Goal: Information Seeking & Learning: Find specific page/section

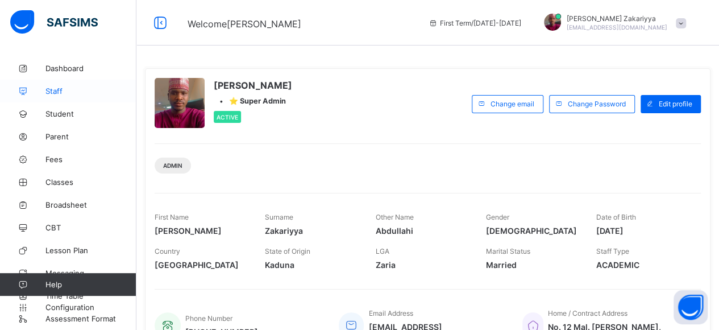
click at [58, 89] on span "Staff" at bounding box center [90, 90] width 91 height 9
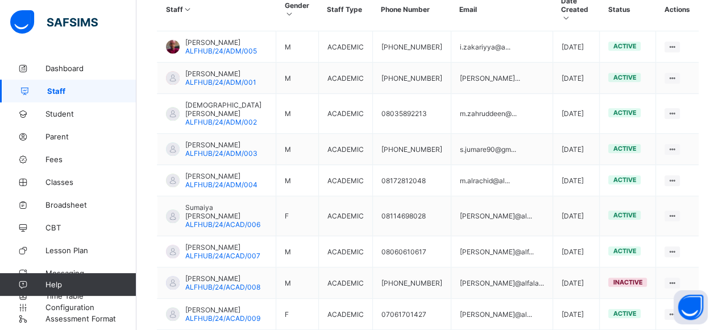
scroll to position [373, 0]
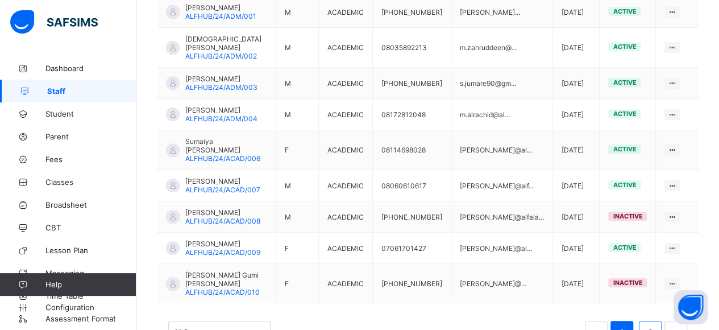
click at [655, 324] on link "2" at bounding box center [649, 331] width 11 height 15
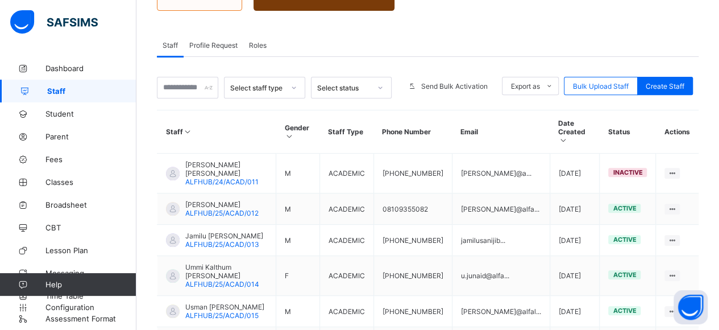
scroll to position [244, 0]
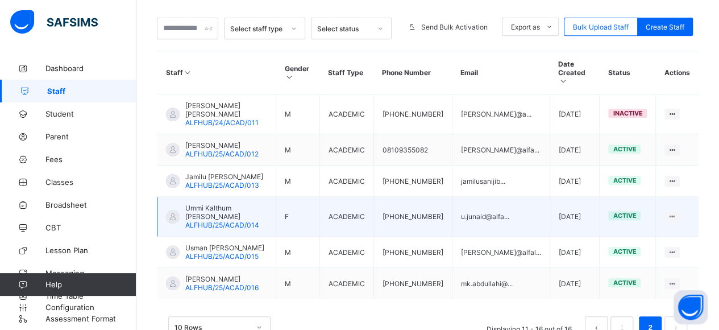
click at [218, 203] on span "Ummi Kalthum [PERSON_NAME]" at bounding box center [226, 211] width 82 height 17
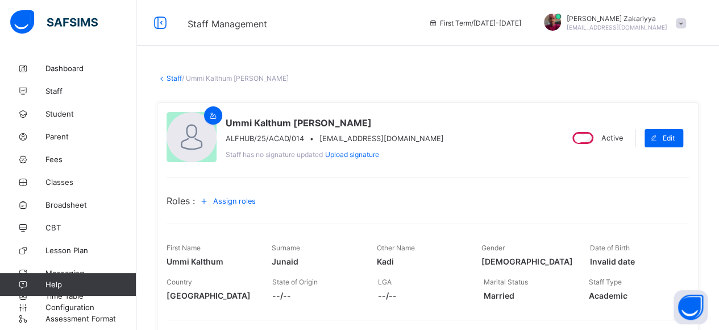
click at [172, 79] on link "Staff" at bounding box center [173, 78] width 15 height 9
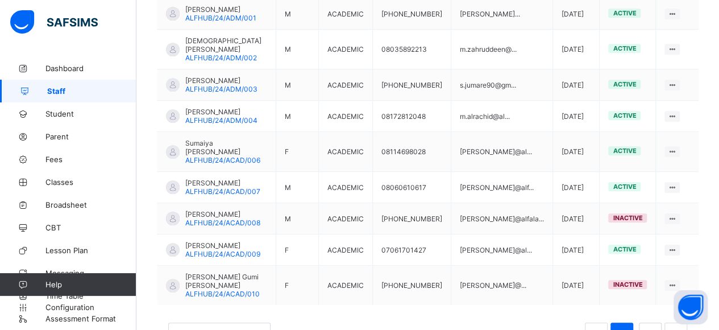
scroll to position [373, 0]
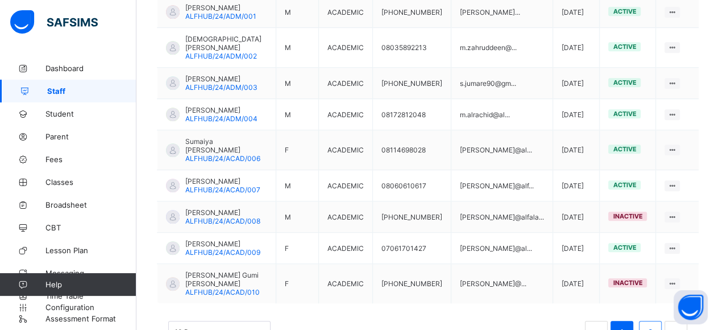
click at [655, 324] on link "2" at bounding box center [649, 331] width 11 height 15
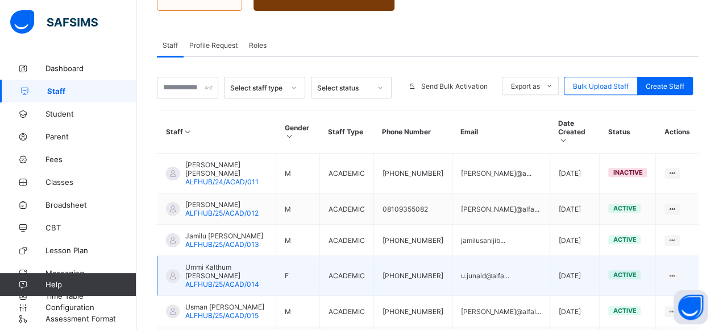
scroll to position [244, 0]
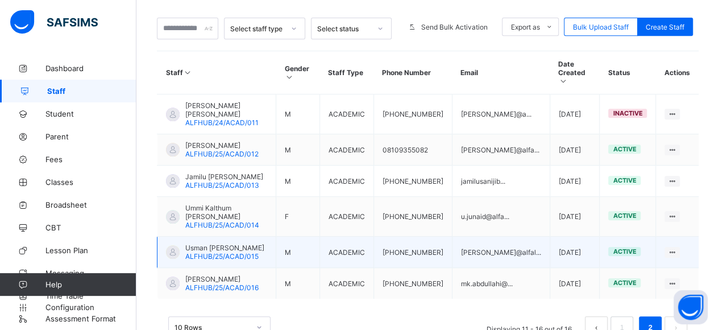
click at [224, 243] on span "Usman [PERSON_NAME]" at bounding box center [224, 247] width 79 height 9
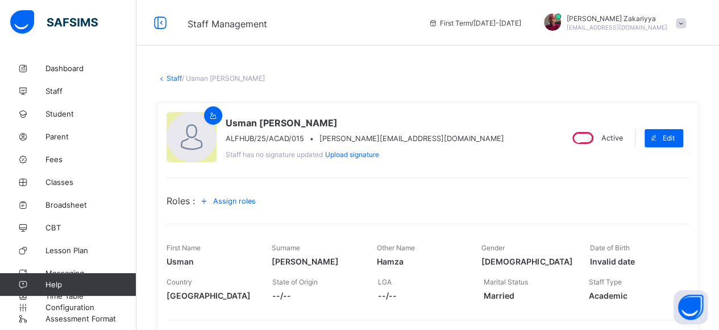
click at [176, 79] on link "Staff" at bounding box center [173, 78] width 15 height 9
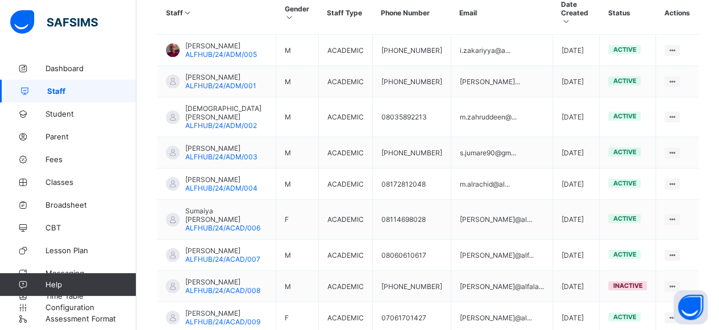
scroll to position [373, 0]
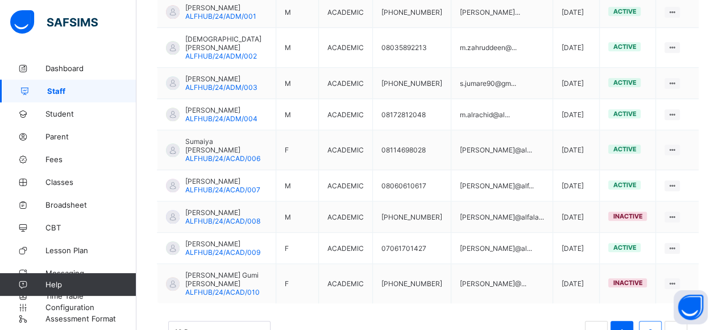
click at [655, 324] on link "2" at bounding box center [649, 331] width 11 height 15
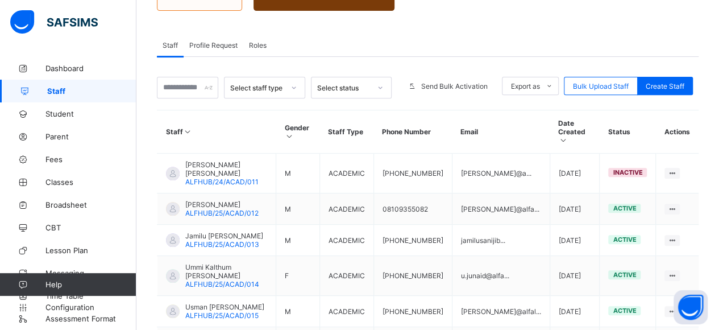
scroll to position [244, 0]
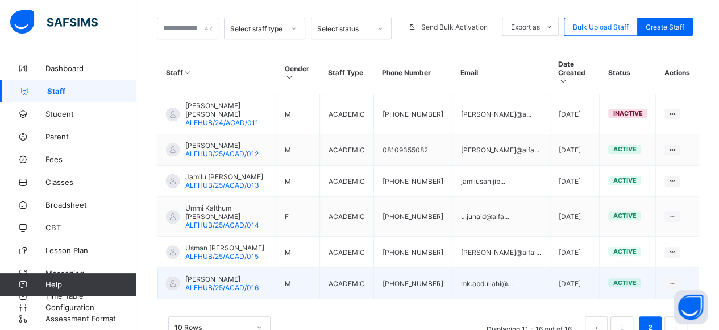
click at [217, 274] on span "[PERSON_NAME]" at bounding box center [221, 278] width 73 height 9
